Goal: Find specific page/section: Find specific page/section

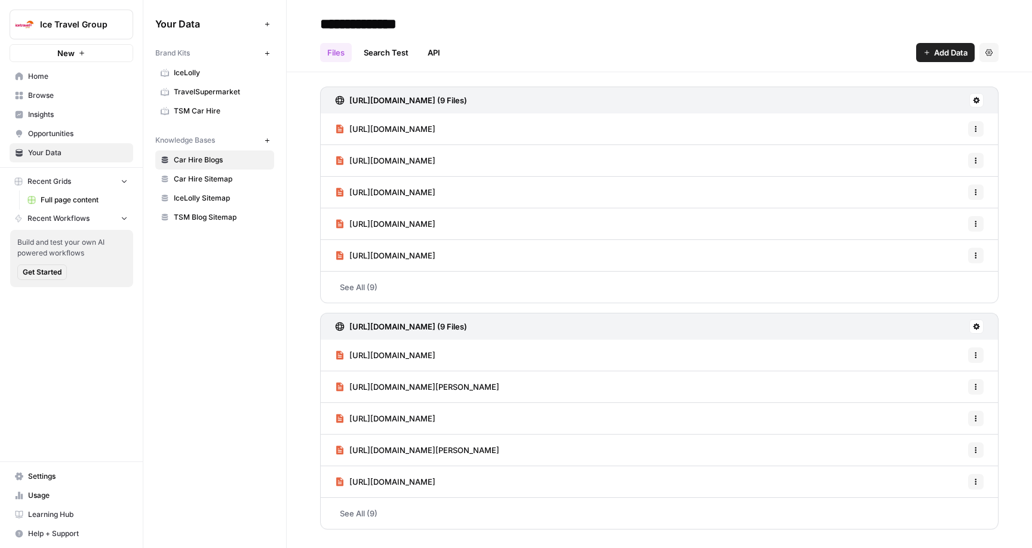
click at [50, 103] on link "Browse" at bounding box center [72, 95] width 124 height 19
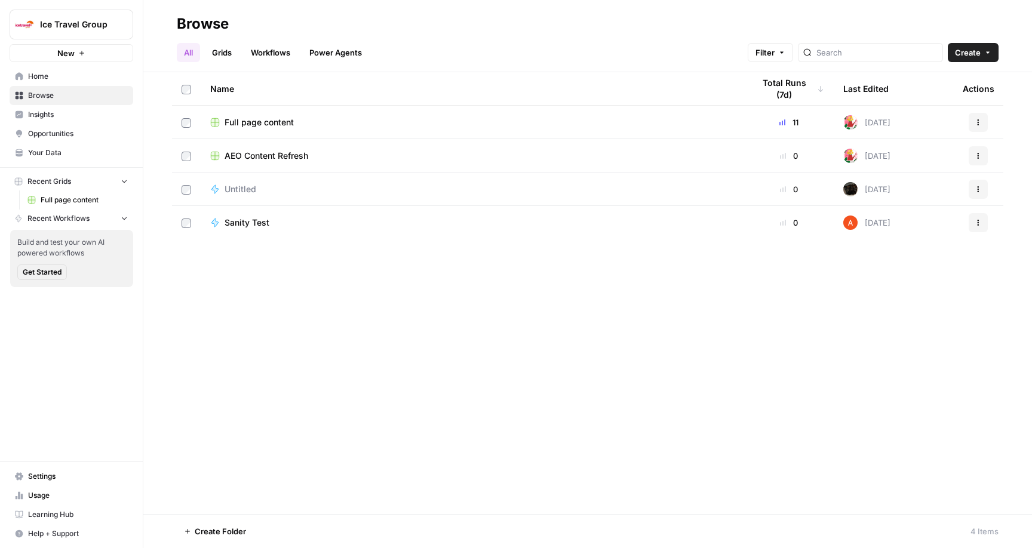
click at [982, 119] on button "Actions" at bounding box center [978, 122] width 19 height 19
click at [526, 414] on div "Name Total Runs (7d) Last Edited Actions Full page content 11 [DATE] Actions AE…" at bounding box center [587, 293] width 889 height 442
click at [251, 120] on span "Full page content" at bounding box center [259, 122] width 69 height 12
